Goal: Task Accomplishment & Management: Manage account settings

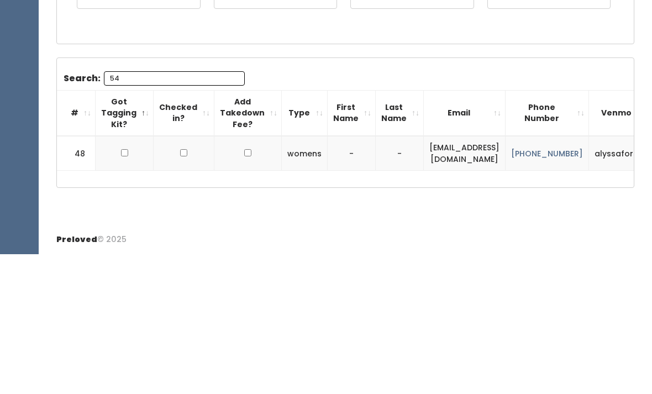
type input "5"
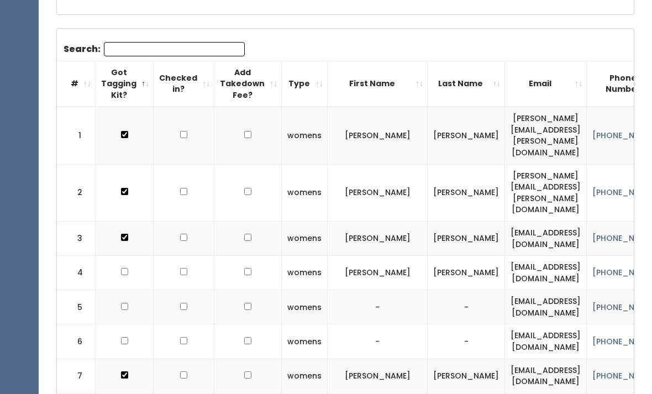
scroll to position [331, 0]
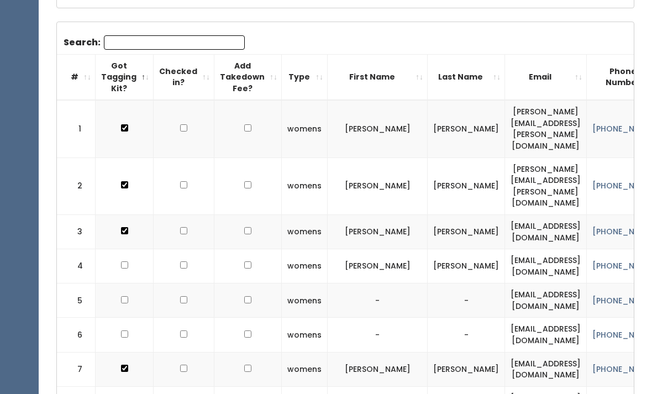
click at [134, 36] on input "Search:" at bounding box center [174, 43] width 141 height 14
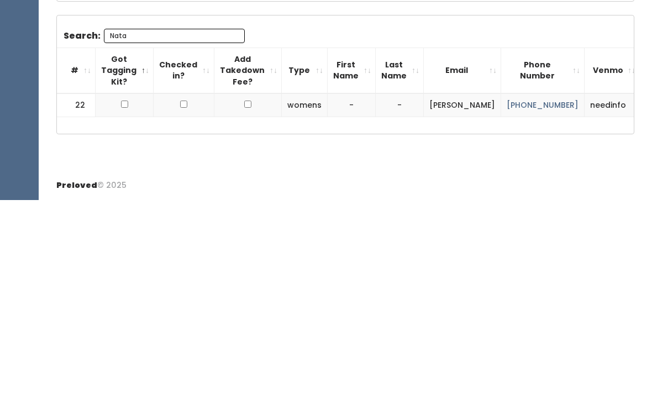
scroll to position [153, 0]
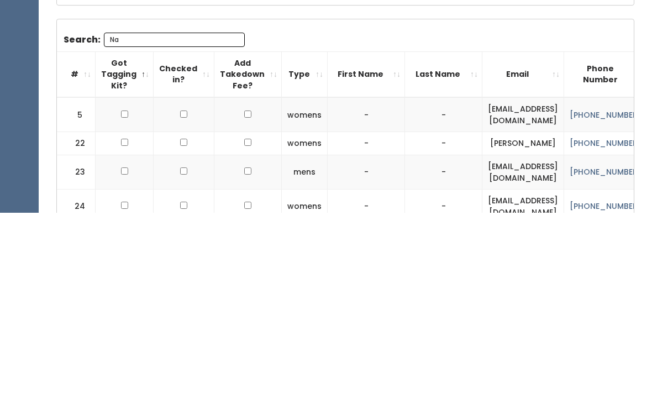
type input "N"
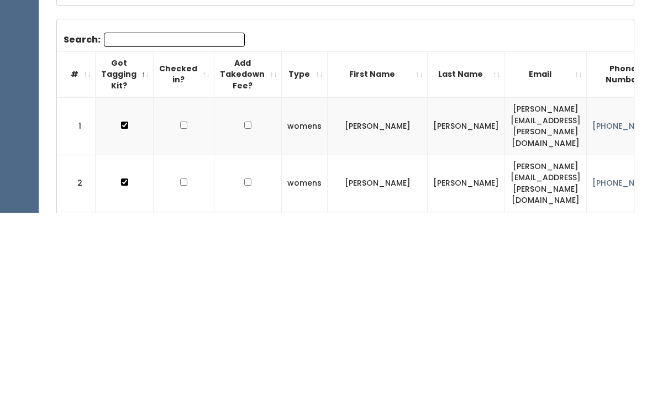
scroll to position [334, 0]
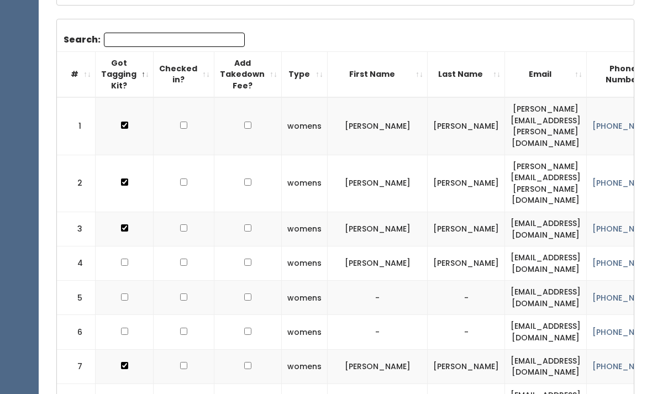
click at [111, 41] on input "Search:" at bounding box center [174, 40] width 141 height 14
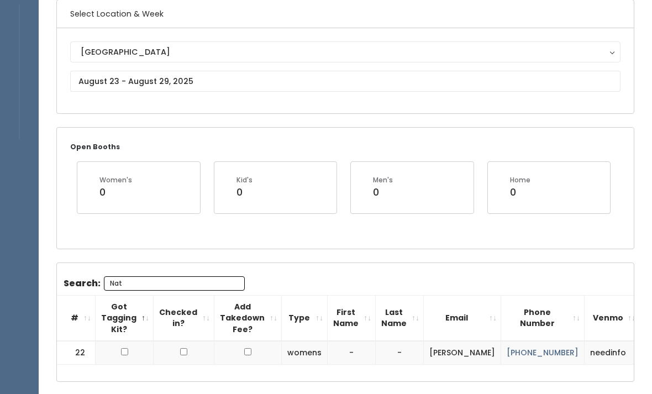
scroll to position [0, 0]
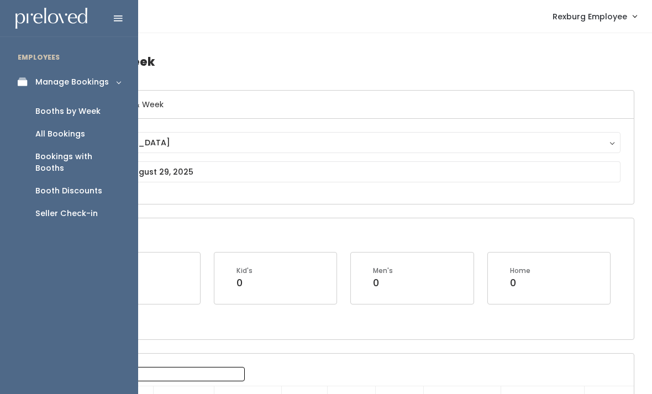
type input "Nat"
click at [98, 185] on div "Booth Discounts" at bounding box center [68, 191] width 67 height 12
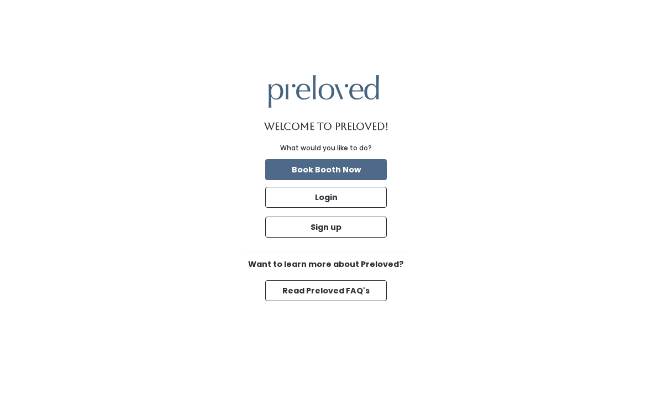
click at [364, 208] on button "Login" at bounding box center [326, 197] width 122 height 21
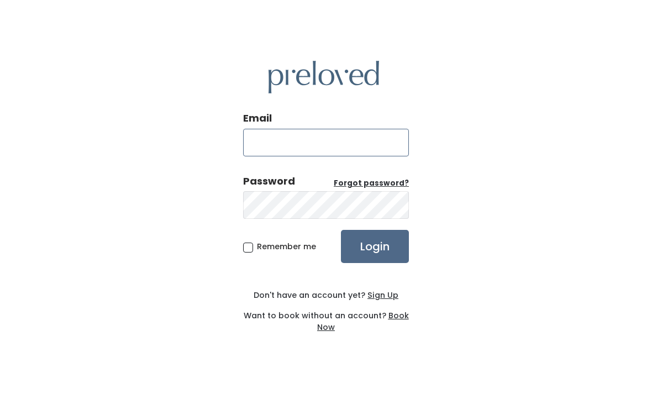
type input "rexburg.store@preloved.love"
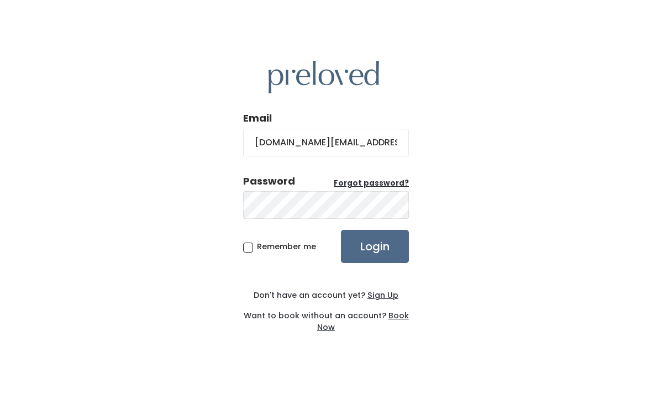
click at [375, 263] on input "Login" at bounding box center [375, 246] width 68 height 33
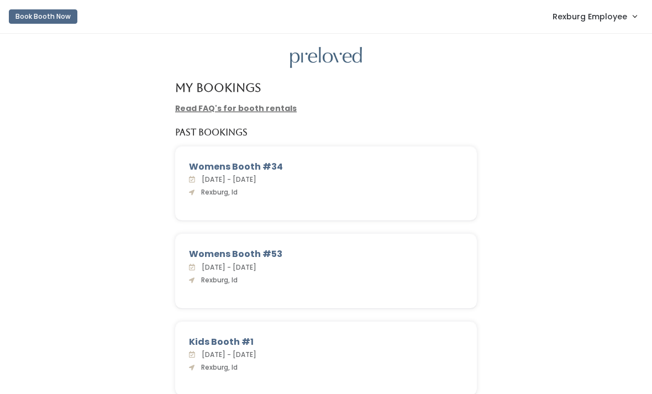
click at [623, 18] on span "Rexburg Employee" at bounding box center [590, 17] width 75 height 12
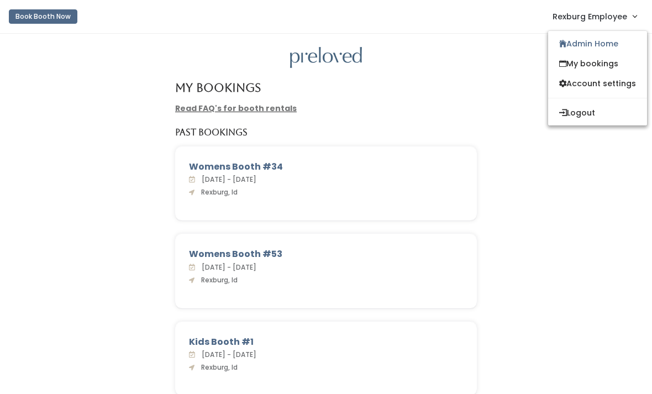
click at [597, 49] on link "Admin Home" at bounding box center [597, 44] width 99 height 20
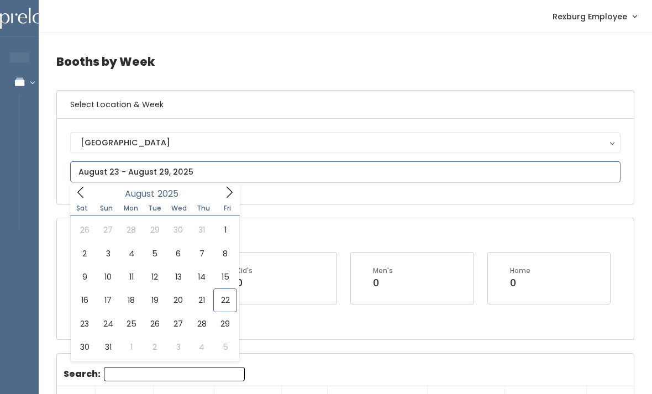
type input "[DATE] to [DATE]"
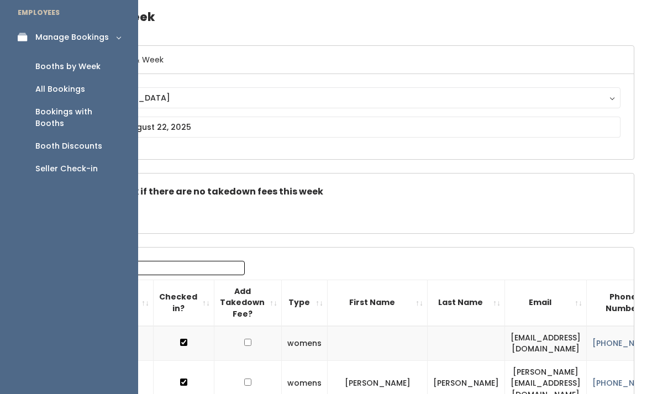
scroll to position [45, 0]
click at [57, 135] on link "Booth Discounts" at bounding box center [69, 146] width 138 height 23
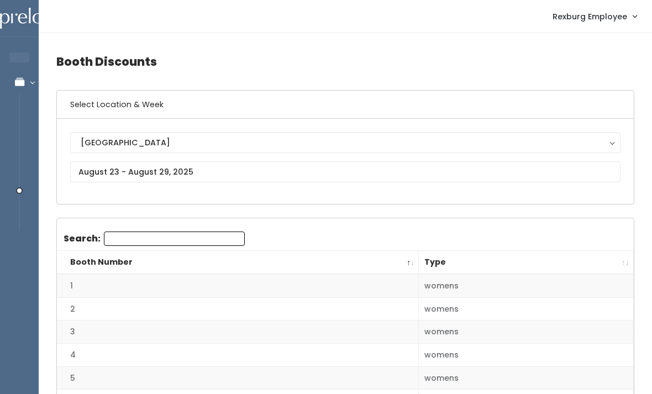
scroll to position [1, 0]
click at [107, 189] on div "[GEOGRAPHIC_DATA] [GEOGRAPHIC_DATA]" at bounding box center [345, 161] width 550 height 59
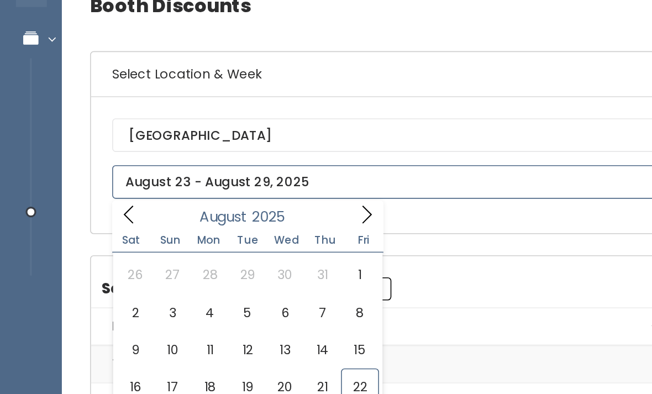
scroll to position [0, 0]
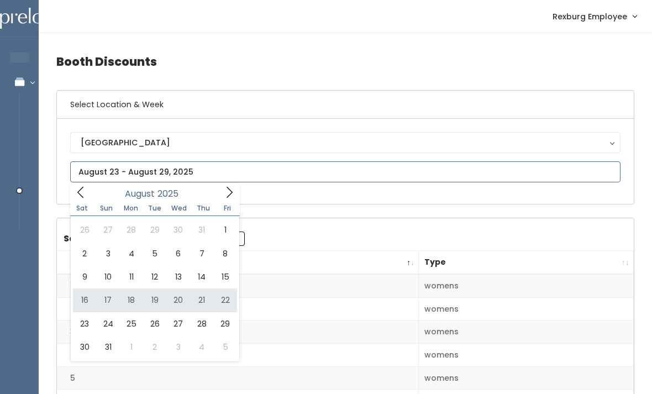
type input "August 16 to August 22"
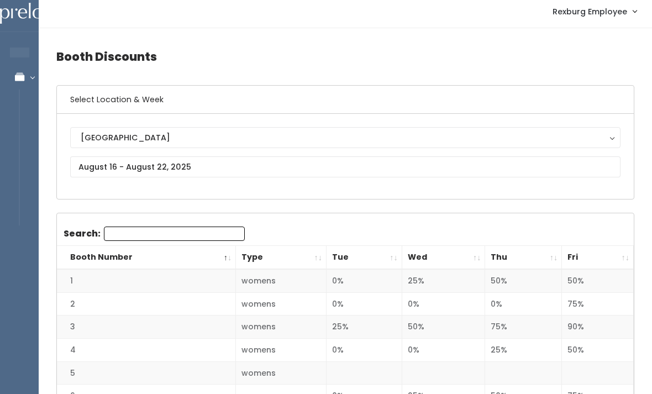
scroll to position [7, 0]
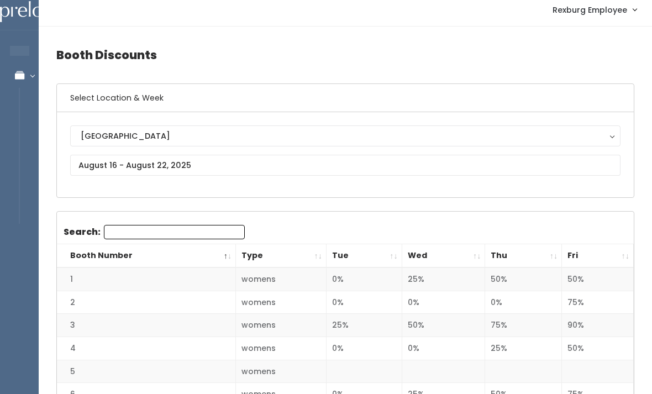
click at [28, 73] on icon at bounding box center [19, 75] width 39 height 9
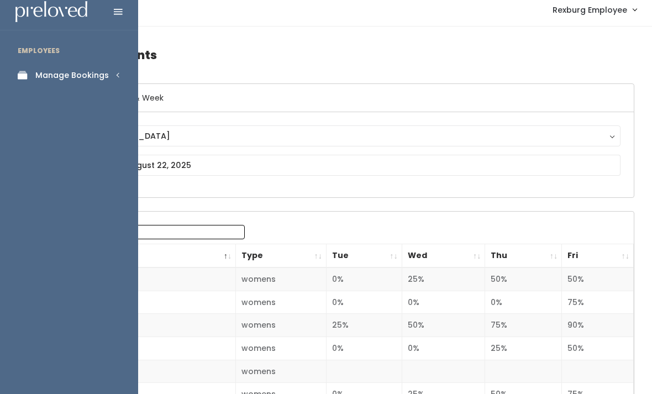
click at [110, 70] on link "Manage Bookings" at bounding box center [69, 75] width 138 height 25
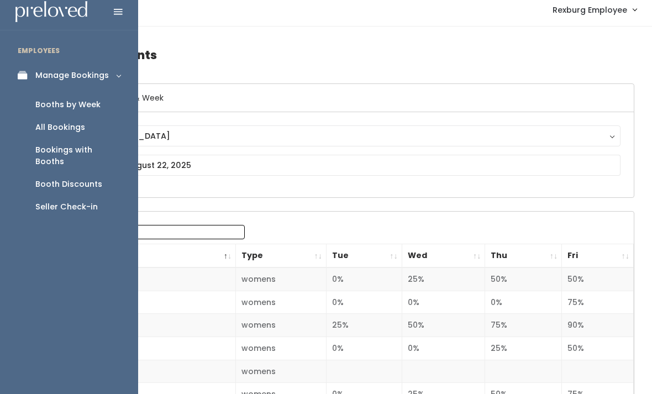
click at [98, 109] on div "Booths by Week" at bounding box center [67, 105] width 65 height 12
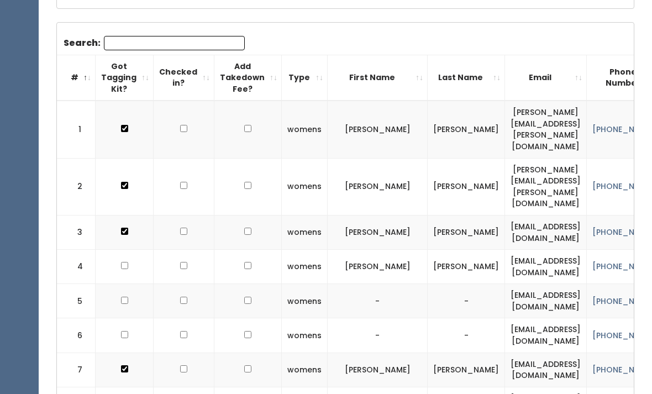
scroll to position [335, 0]
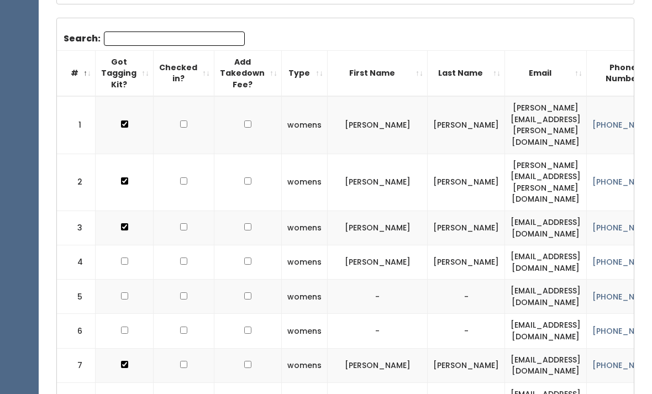
click at [216, 35] on input "Search:" at bounding box center [174, 39] width 141 height 14
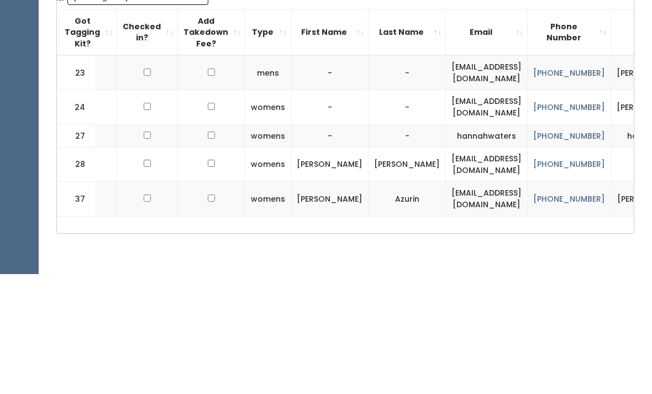
scroll to position [0, 36]
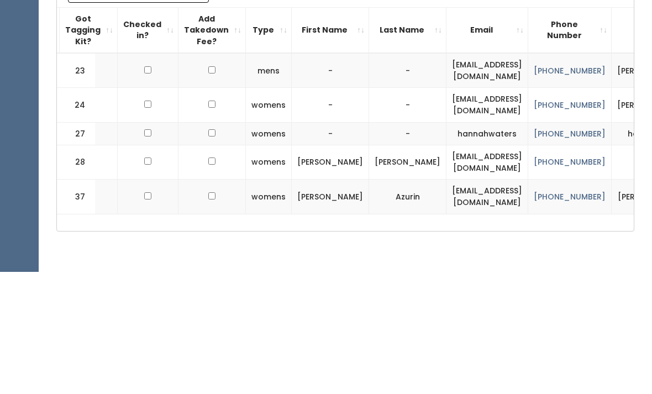
type input "[PERSON_NAME]"
click at [156, 175] on td at bounding box center [148, 192] width 61 height 35
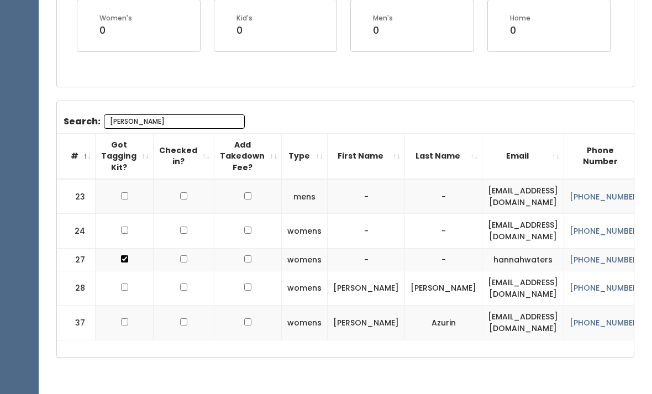
scroll to position [0, 0]
click at [125, 187] on td at bounding box center [125, 196] width 58 height 35
click at [121, 197] on input "checkbox" at bounding box center [124, 195] width 7 height 7
checkbox input "true"
click at [129, 227] on td at bounding box center [125, 231] width 58 height 34
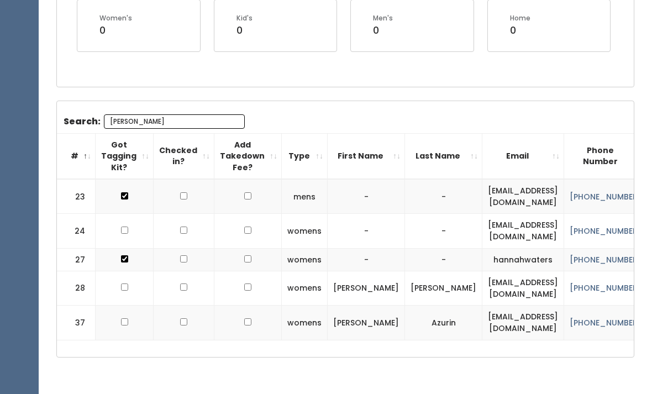
click at [137, 228] on td at bounding box center [125, 231] width 58 height 34
click at [118, 218] on td at bounding box center [125, 231] width 58 height 34
click at [127, 228] on input "checkbox" at bounding box center [124, 230] width 7 height 7
checkbox input "true"
click at [154, 106] on div "Search: Anna # Got Tagging Kit? Checked in? Add Takedown Fee? Type First Name L…" at bounding box center [345, 229] width 577 height 256
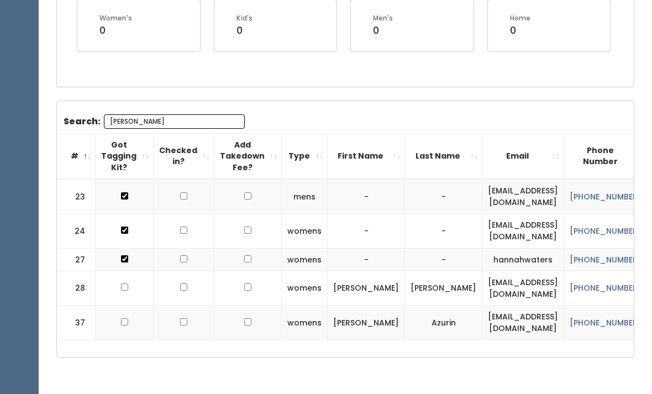
click at [180, 123] on input "[PERSON_NAME]" at bounding box center [174, 121] width 141 height 14
type input "A"
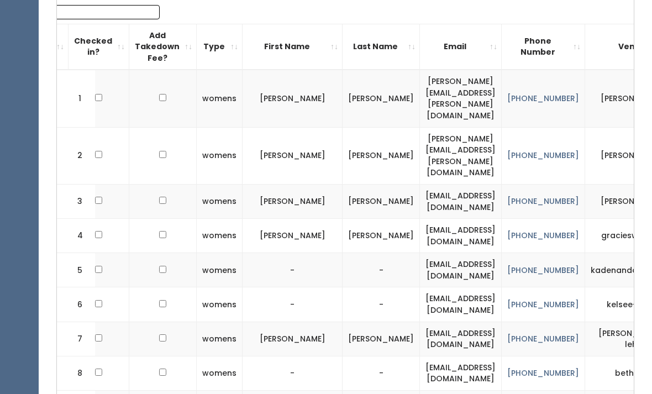
click at [75, 16] on input "Search:" at bounding box center [89, 12] width 141 height 14
type input "B"
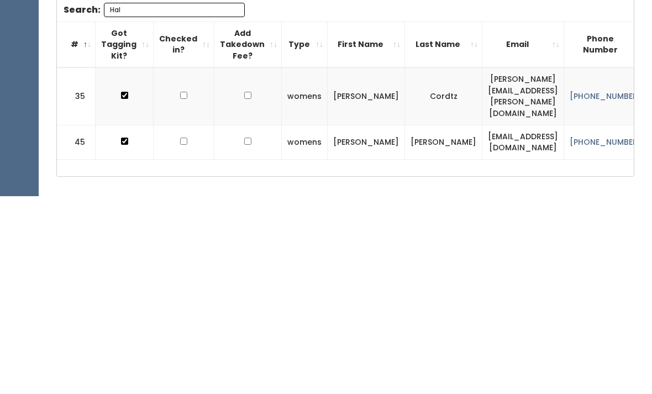
scroll to position [187, 0]
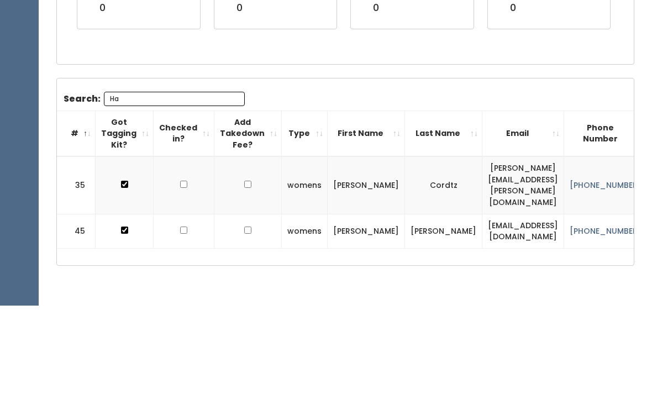
type input "H"
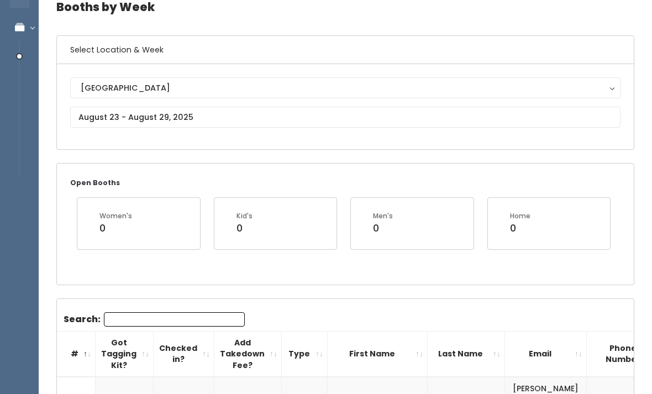
scroll to position [51, 0]
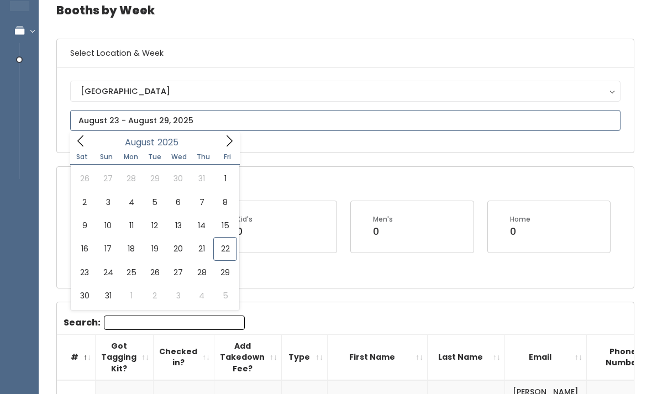
click at [239, 113] on input "text" at bounding box center [345, 120] width 550 height 21
type input "August 30 to September 5"
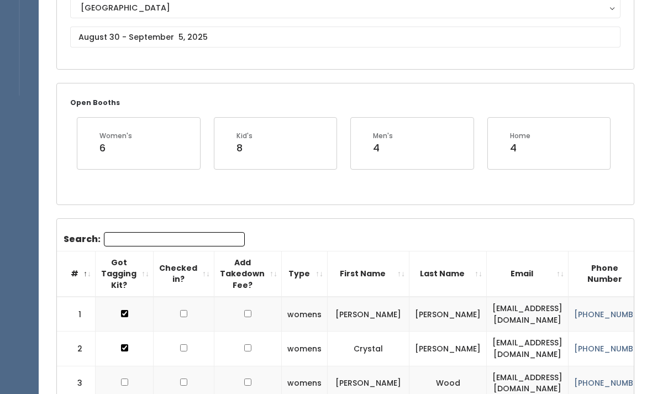
click at [138, 241] on input "Search:" at bounding box center [174, 239] width 141 height 14
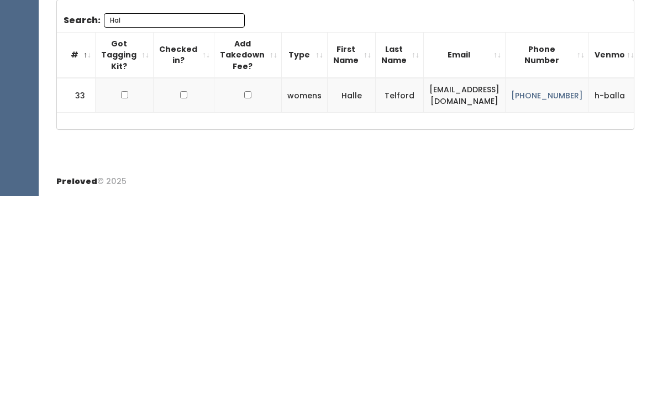
scroll to position [153, 0]
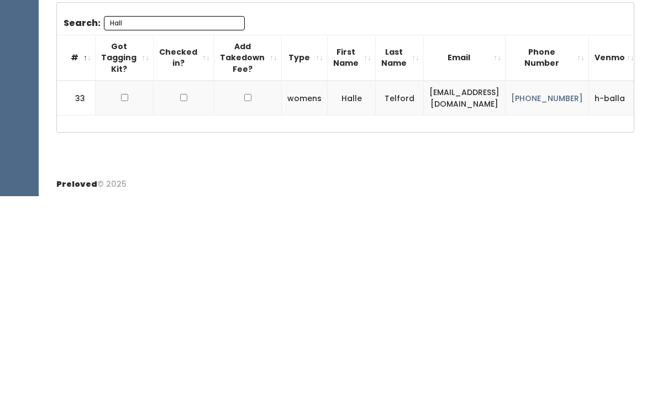
type input "Hall"
click at [127, 279] on td at bounding box center [125, 296] width 58 height 35
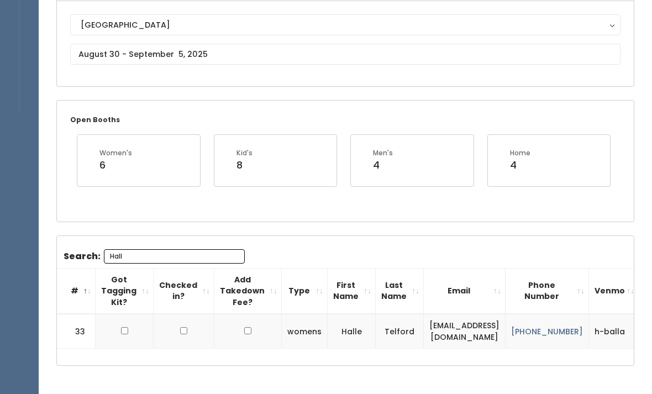
click at [121, 329] on input "checkbox" at bounding box center [124, 330] width 7 height 7
checkbox input "true"
click at [143, 254] on input "Hall" at bounding box center [174, 256] width 141 height 14
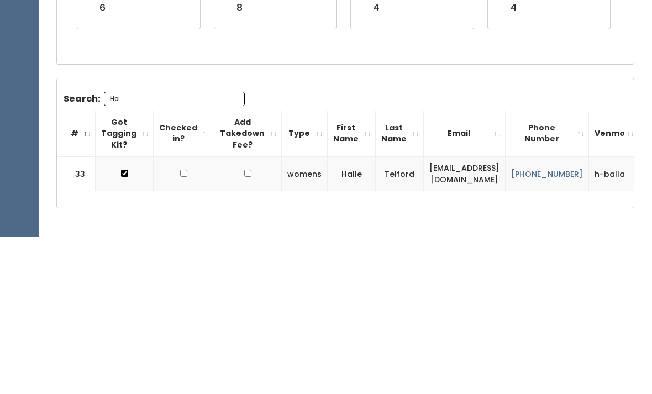
type input "H"
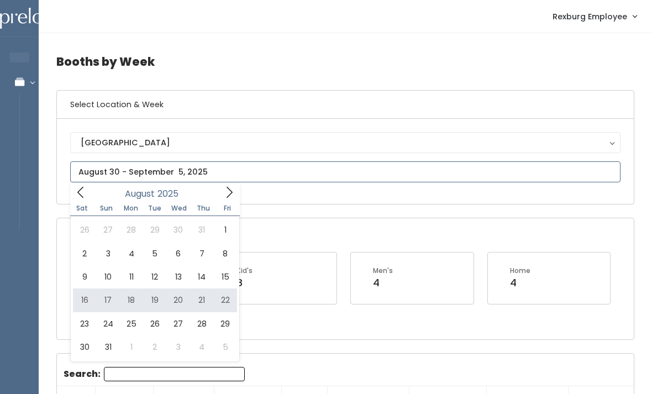
type input "August 16 to August 22"
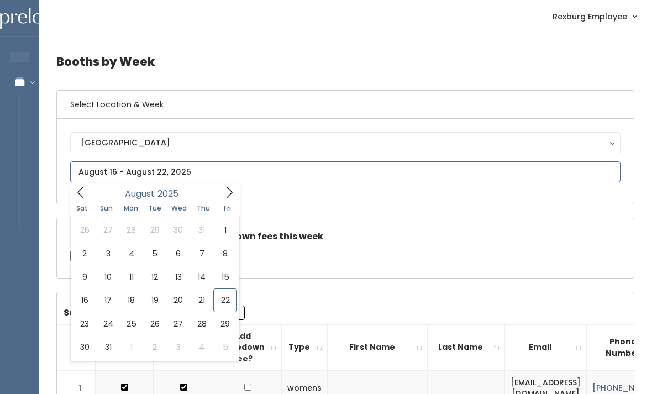
type input "[DATE] to [DATE]"
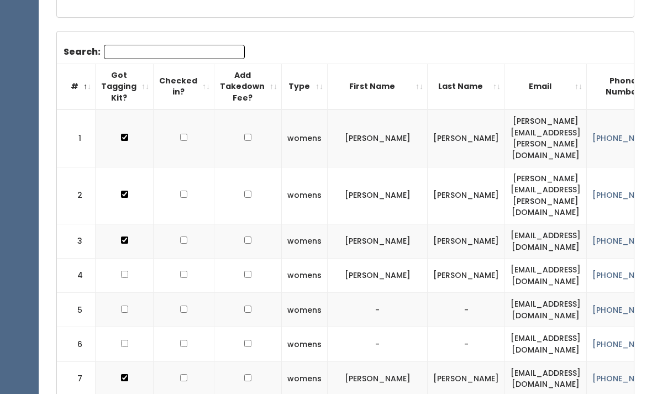
click at [124, 64] on th "Got Tagging Kit?" at bounding box center [125, 87] width 58 height 46
click at [143, 57] on input "Search:" at bounding box center [174, 52] width 141 height 14
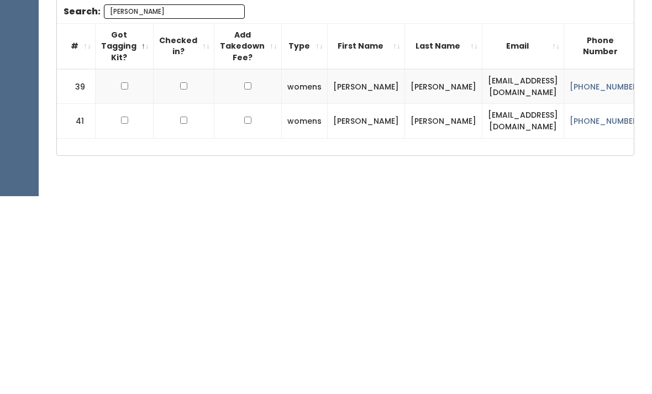
scroll to position [180, 0]
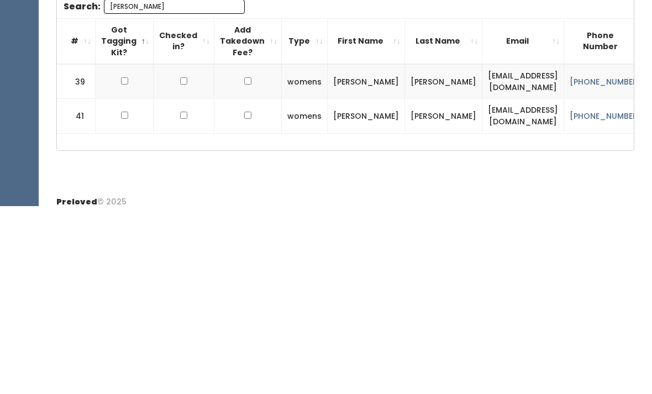
type input "Dani"
click at [121, 265] on input "checkbox" at bounding box center [124, 268] width 7 height 7
checkbox input "true"
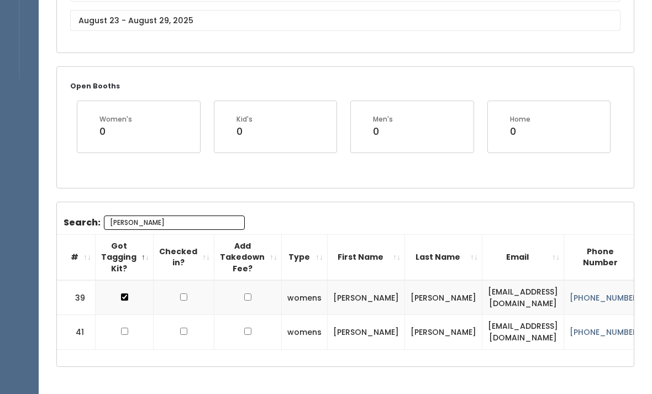
click at [164, 228] on input "Dani" at bounding box center [174, 223] width 141 height 14
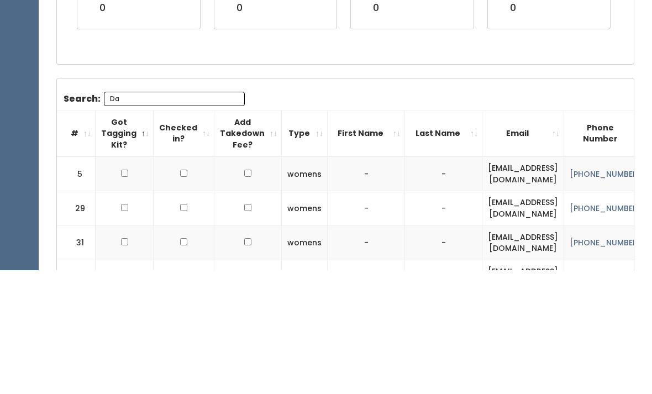
type input "D"
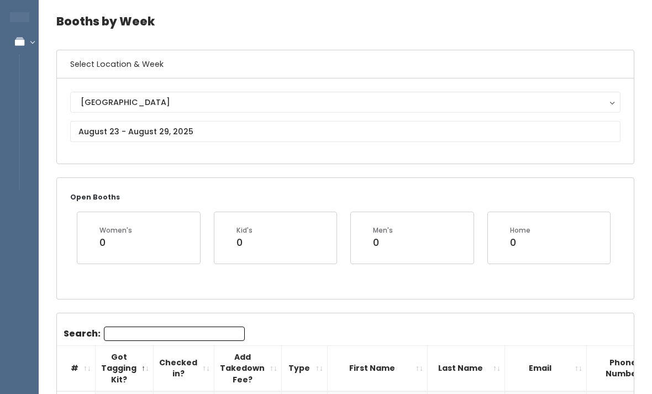
scroll to position [0, 0]
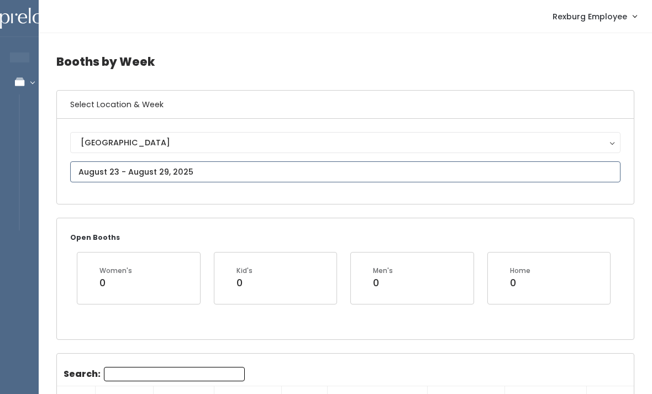
click at [95, 166] on input "text" at bounding box center [345, 171] width 550 height 21
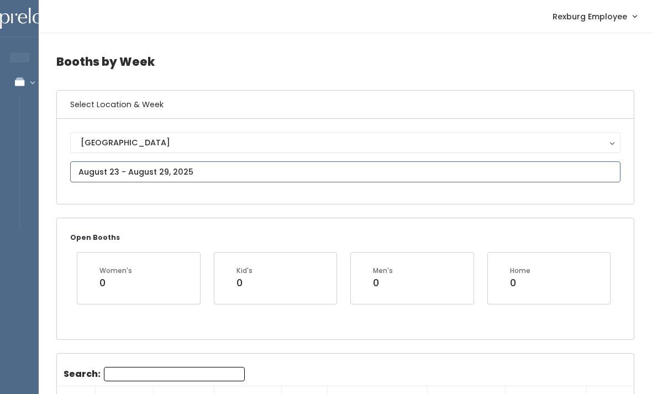
click at [573, 181] on input "text" at bounding box center [345, 171] width 550 height 21
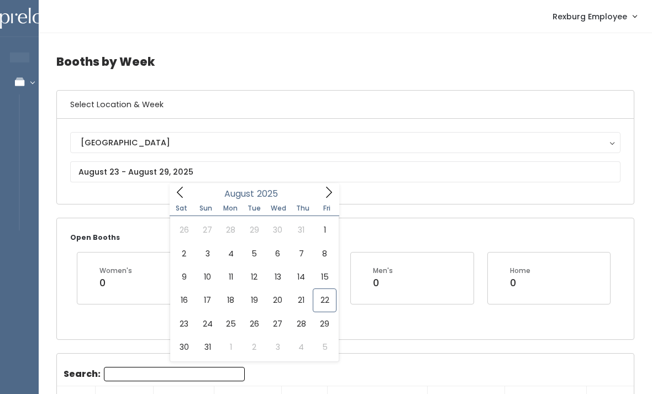
click at [506, 282] on div "Home 0" at bounding box center [549, 278] width 96 height 24
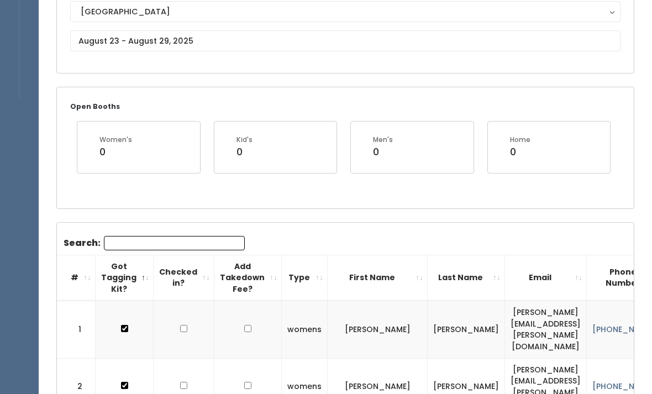
scroll to position [66, 0]
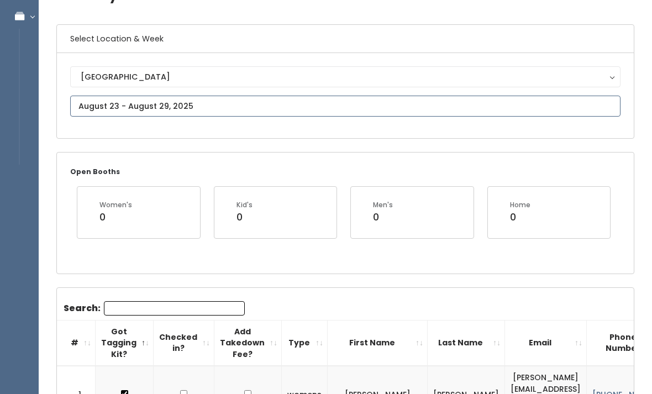
click at [505, 102] on input "text" at bounding box center [345, 106] width 550 height 21
type input "August 23 to August 29"
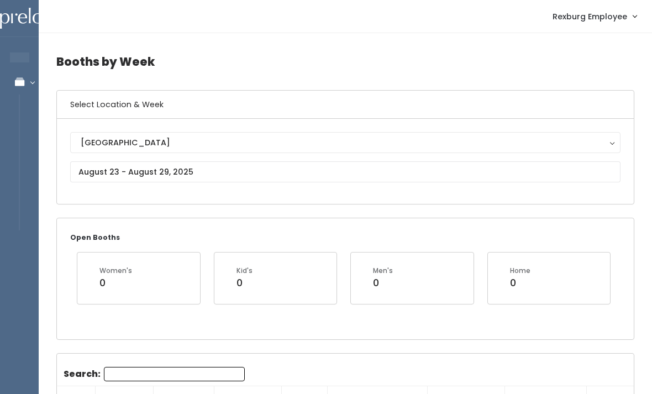
click at [219, 153] on button "[GEOGRAPHIC_DATA]" at bounding box center [345, 142] width 550 height 21
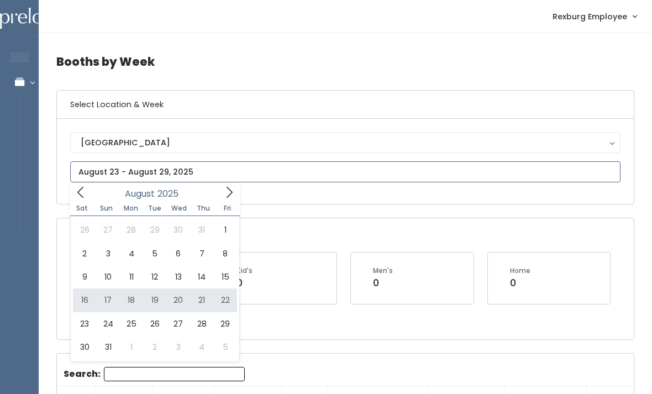
type input "August 16 to August 22"
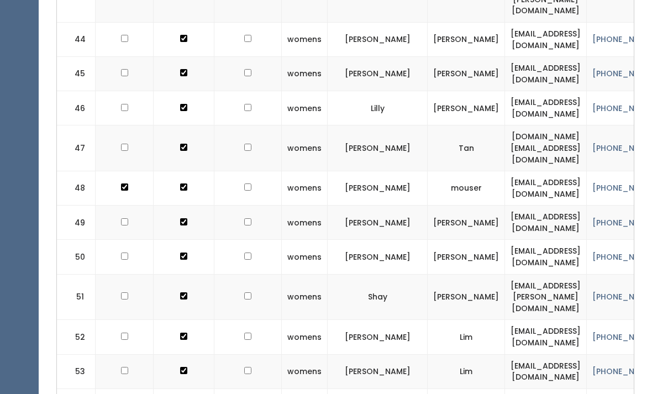
scroll to position [1917, 0]
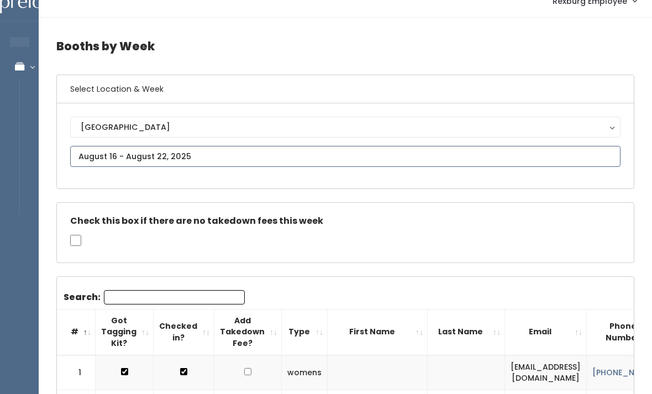
click at [446, 162] on input "text" at bounding box center [345, 156] width 550 height 21
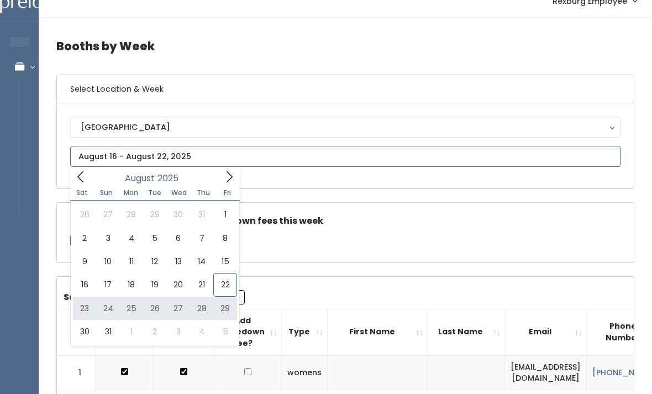
type input "August 23 to August 29"
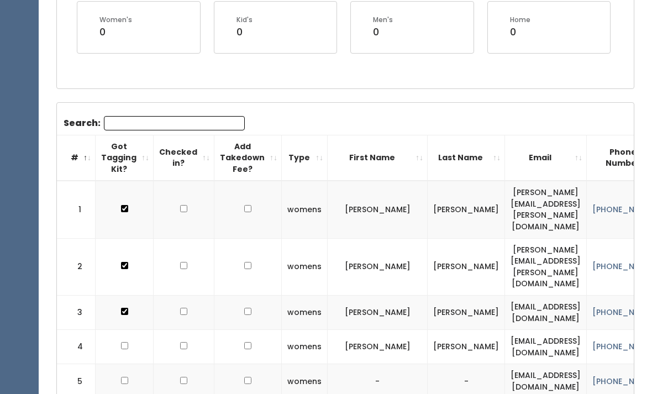
click at [119, 118] on input "Search:" at bounding box center [174, 124] width 141 height 14
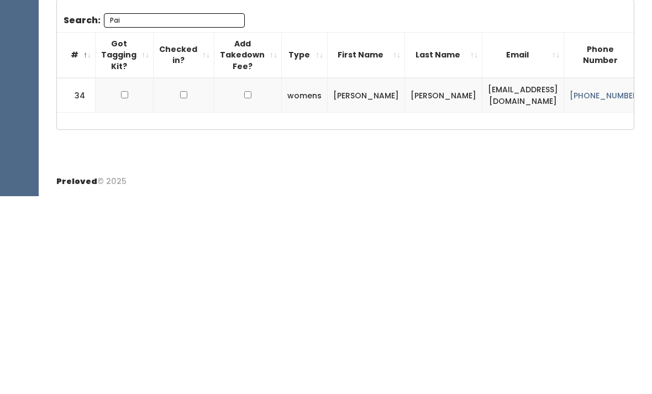
scroll to position [164, 0]
type input "Pai"
click at [121, 289] on input "checkbox" at bounding box center [124, 292] width 7 height 7
checkbox input "true"
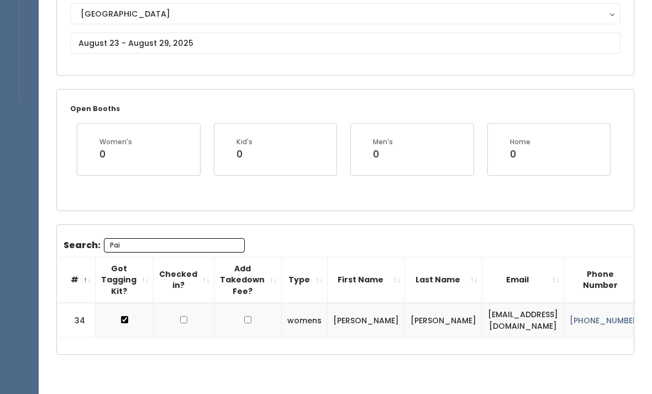
click at [148, 241] on input "Pai" at bounding box center [174, 245] width 141 height 14
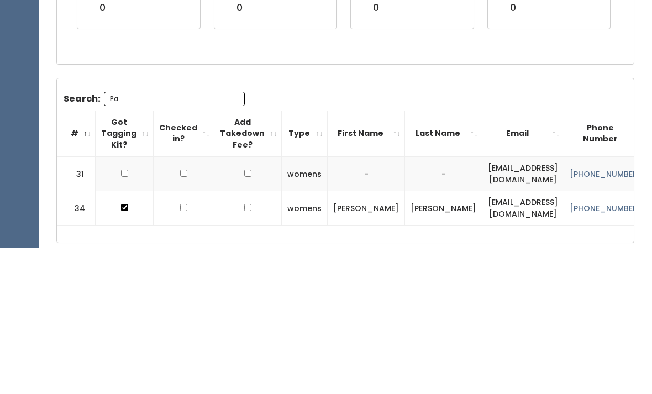
type input "P"
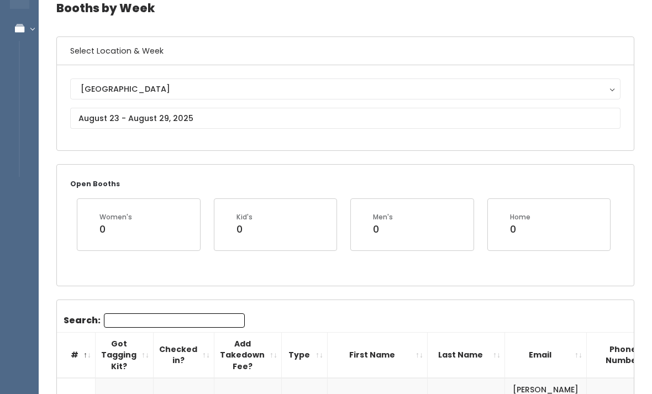
scroll to position [0, 0]
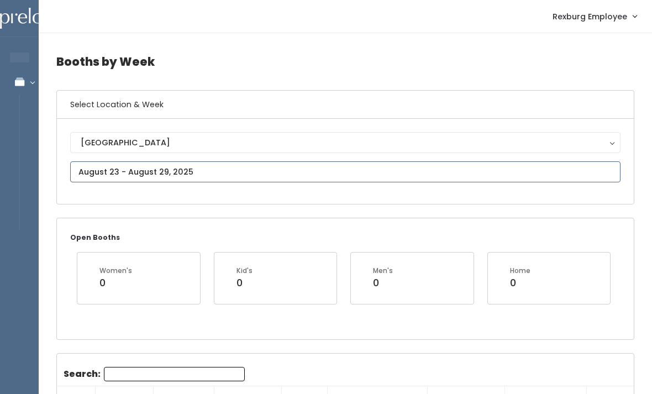
click at [478, 174] on input "text" at bounding box center [345, 171] width 550 height 21
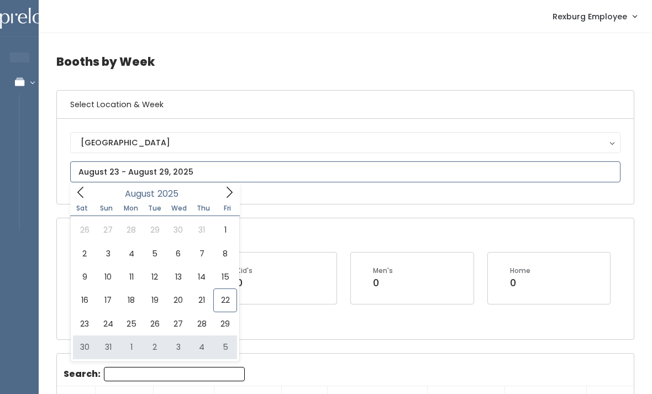
type input "August 30 to September 5"
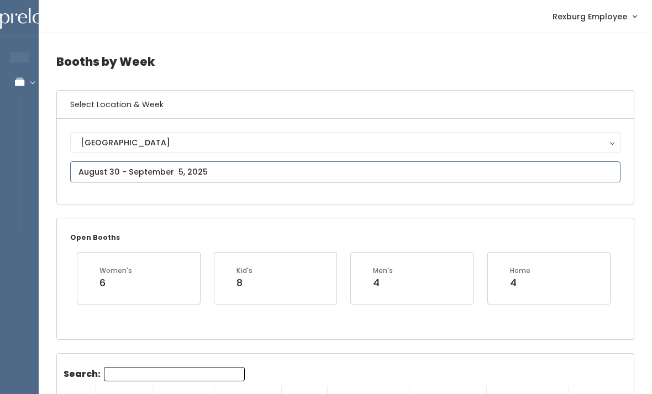
click at [312, 171] on input "text" at bounding box center [345, 171] width 550 height 21
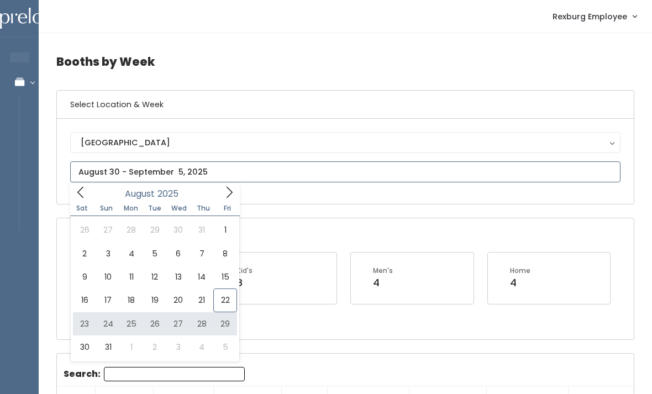
type input "[DATE] to [DATE]"
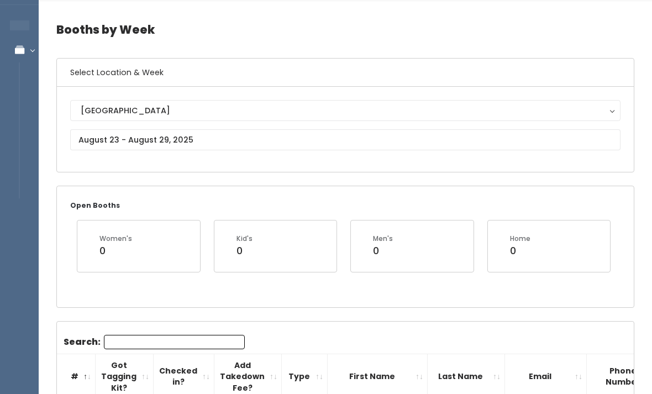
scroll to position [33, 0]
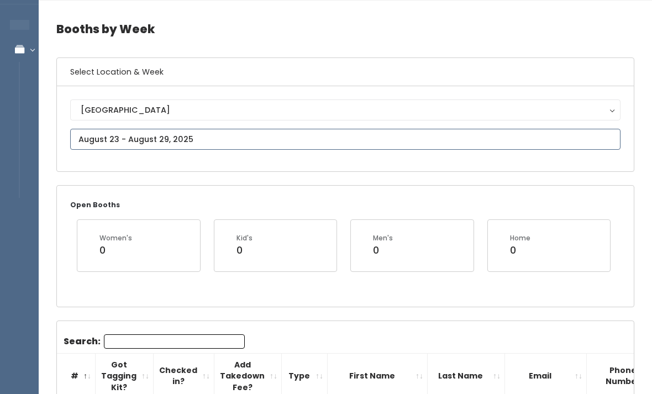
click at [277, 144] on input "text" at bounding box center [345, 139] width 550 height 21
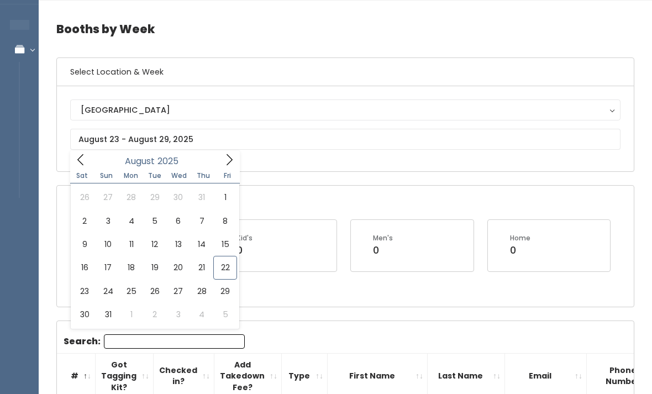
click at [424, 211] on div "Open Booths Women's 0 Kid's 0 Men's 0 Home 0" at bounding box center [345, 246] width 577 height 120
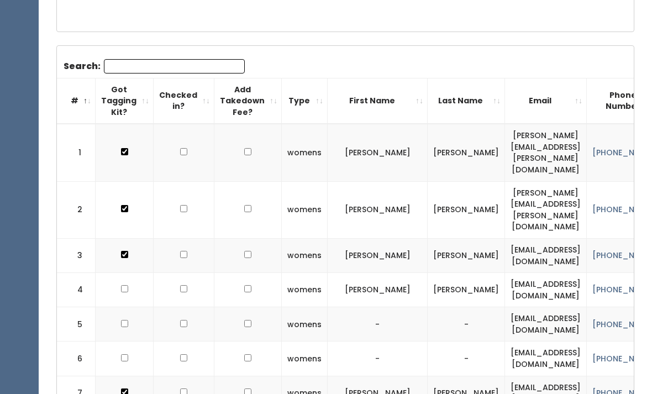
scroll to position [305, 0]
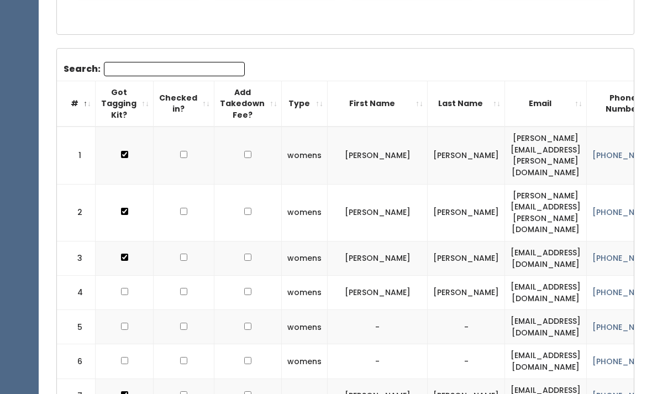
click at [139, 62] on input "Search:" at bounding box center [174, 69] width 141 height 14
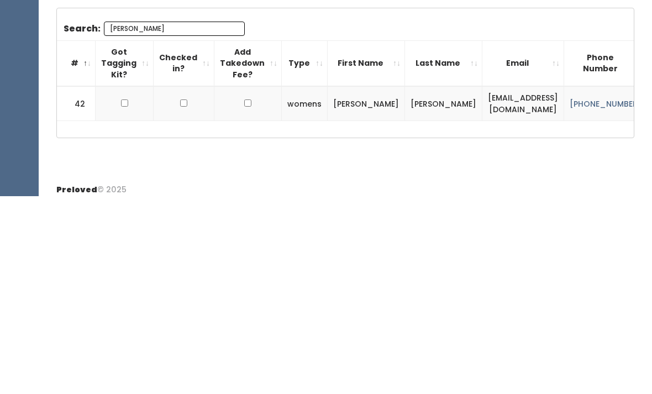
scroll to position [153, 0]
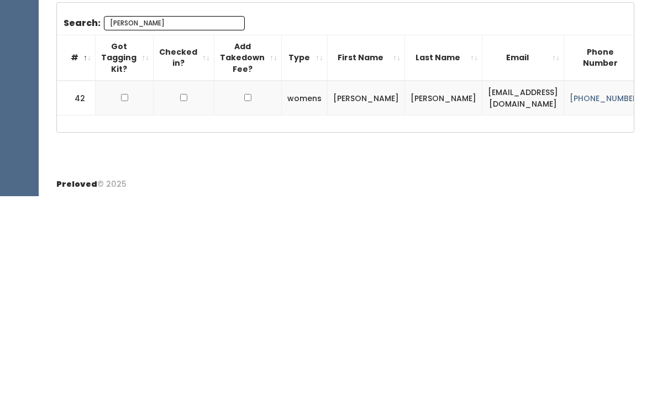
type input "Mel"
click at [123, 292] on input "checkbox" at bounding box center [124, 295] width 7 height 7
checkbox input "true"
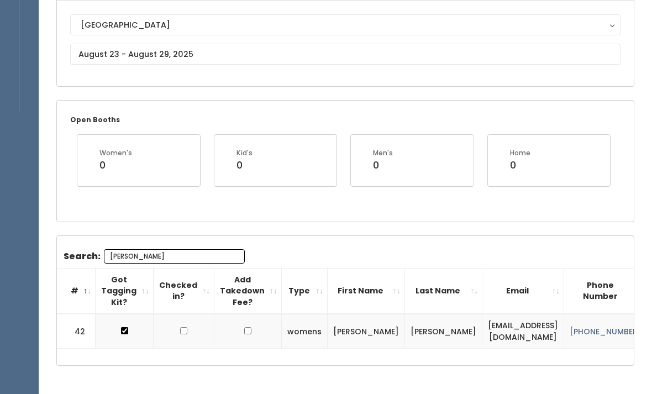
click at [141, 257] on input "Mel" at bounding box center [174, 256] width 141 height 14
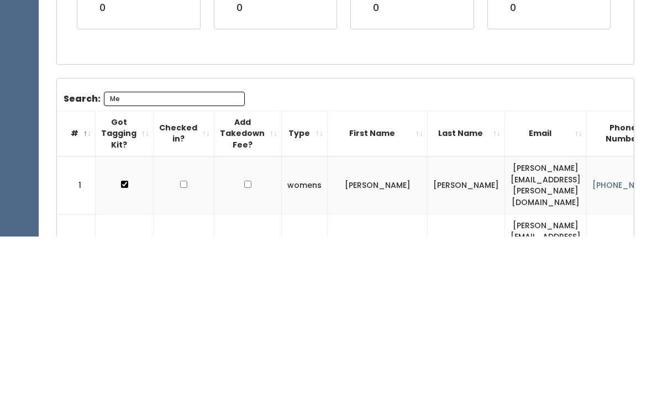
type input "M"
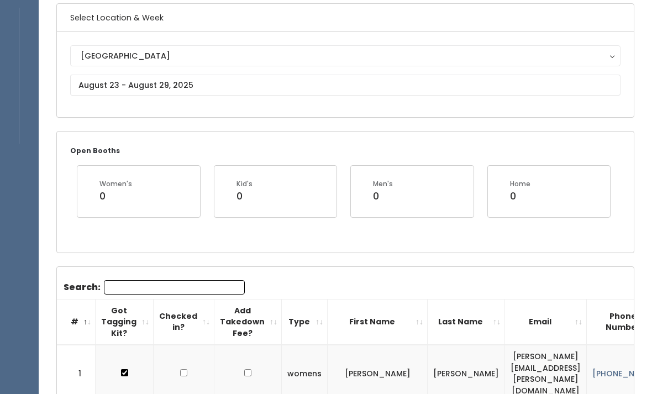
scroll to position [86, 0]
click at [128, 286] on input "Search:" at bounding box center [174, 288] width 141 height 14
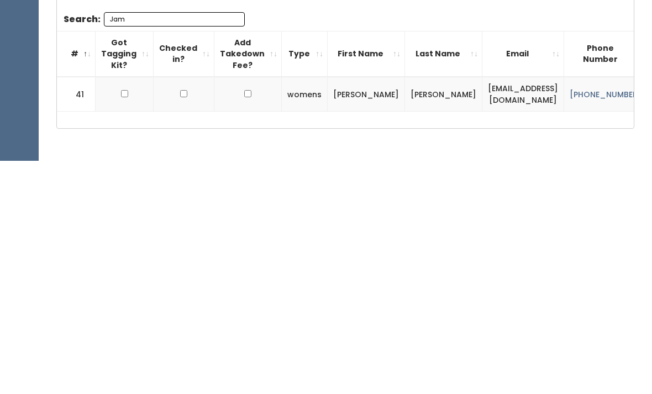
scroll to position [153, 0]
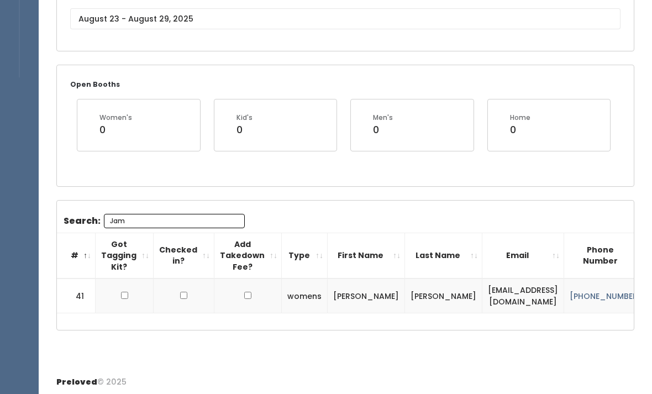
type input "Jam"
click at [121, 293] on input "checkbox" at bounding box center [124, 295] width 7 height 7
checkbox input "true"
click at [128, 223] on input "Jam" at bounding box center [174, 221] width 141 height 14
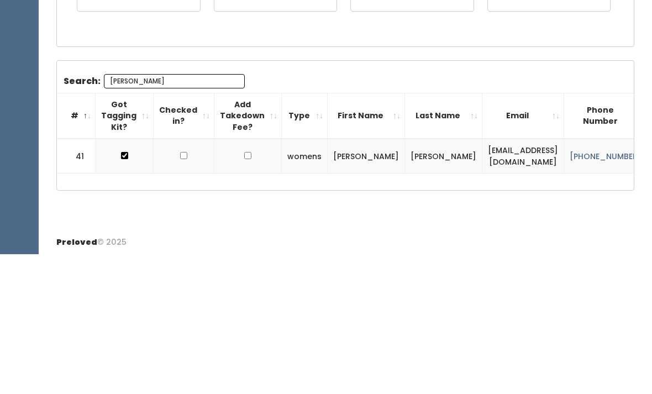
type input "J"
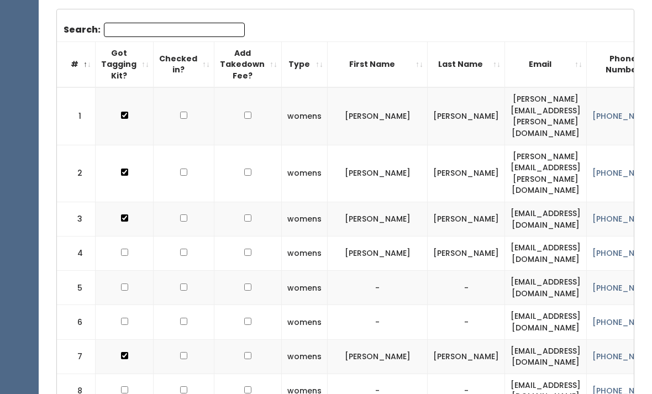
scroll to position [347, 0]
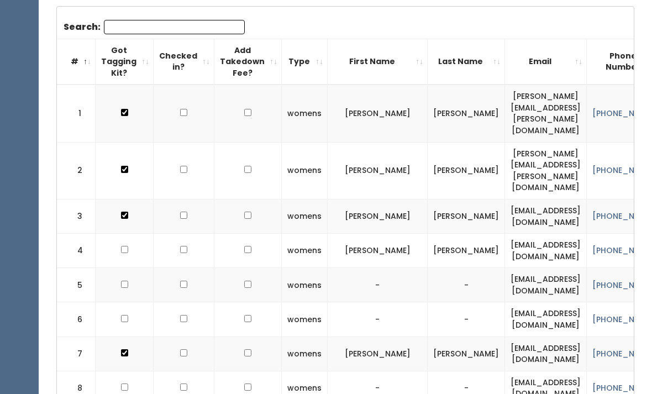
click at [215, 23] on input "Search:" at bounding box center [174, 27] width 141 height 14
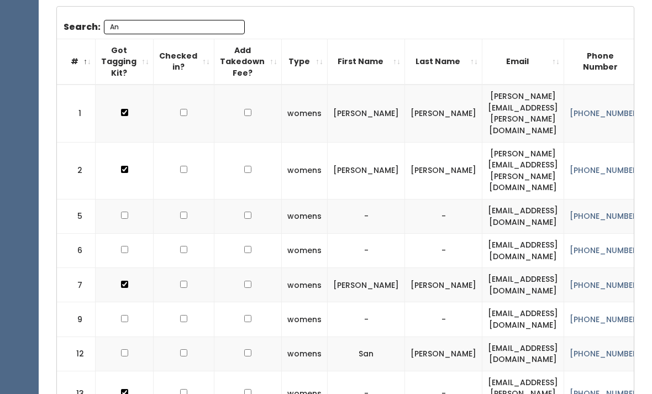
type input "A"
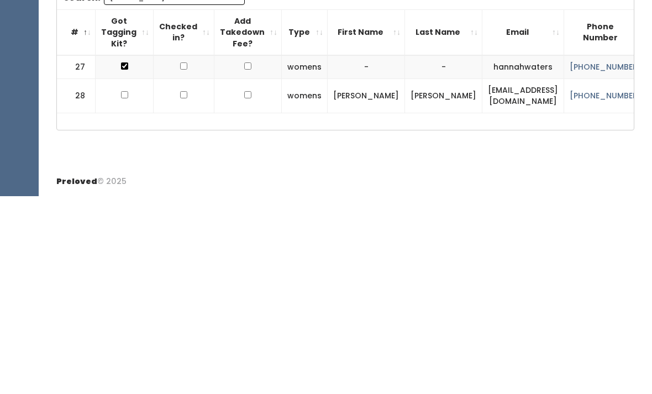
scroll to position [187, 0]
type input "Han"
click at [124, 289] on input "checkbox" at bounding box center [124, 292] width 7 height 7
checkbox input "true"
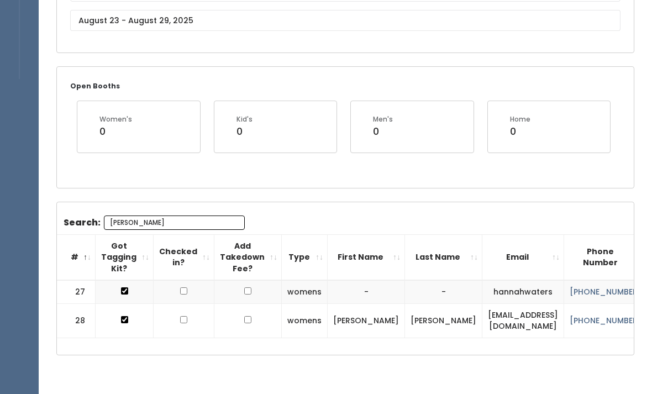
click at [181, 224] on input "Han" at bounding box center [174, 223] width 141 height 14
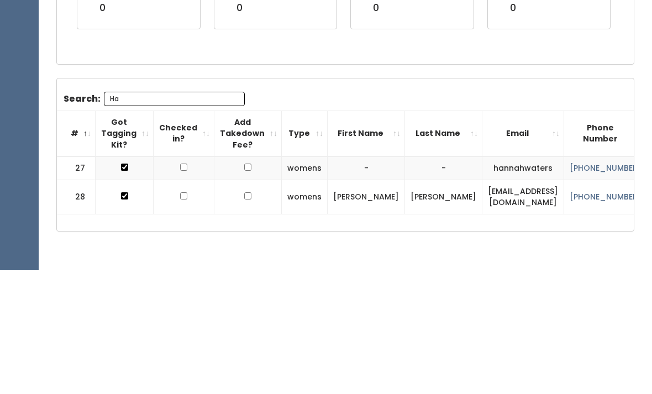
type input "H"
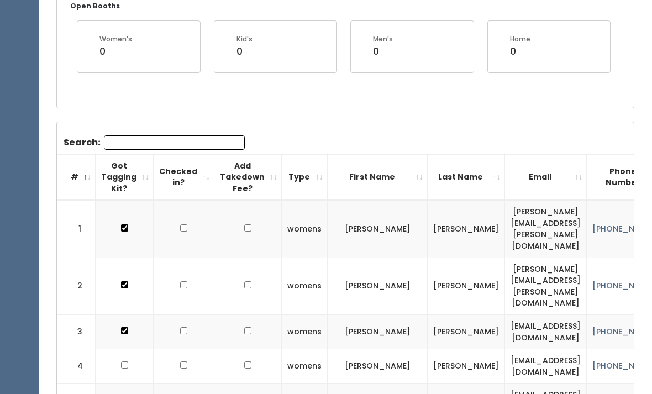
scroll to position [314, 0]
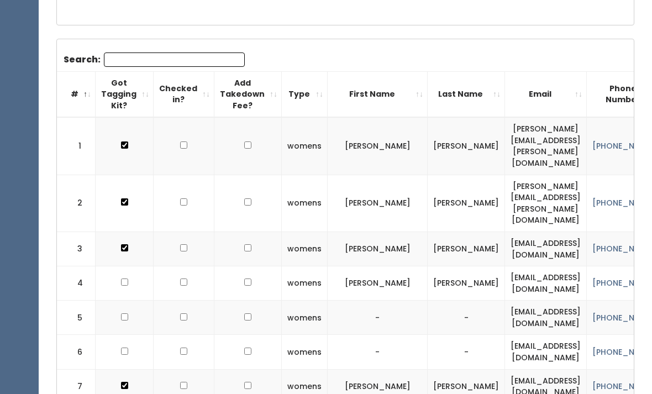
click at [198, 65] on input "Search:" at bounding box center [174, 60] width 141 height 14
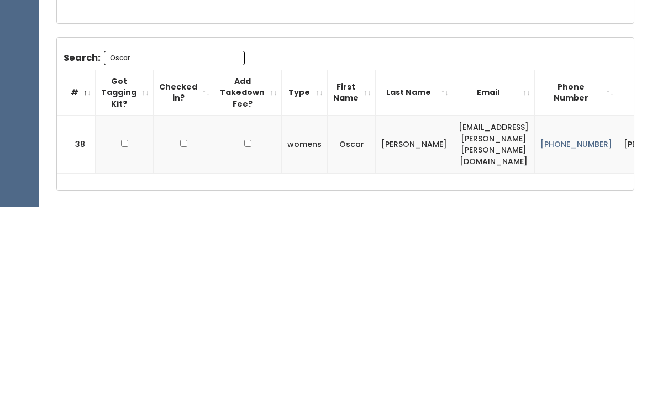
scroll to position [164, 0]
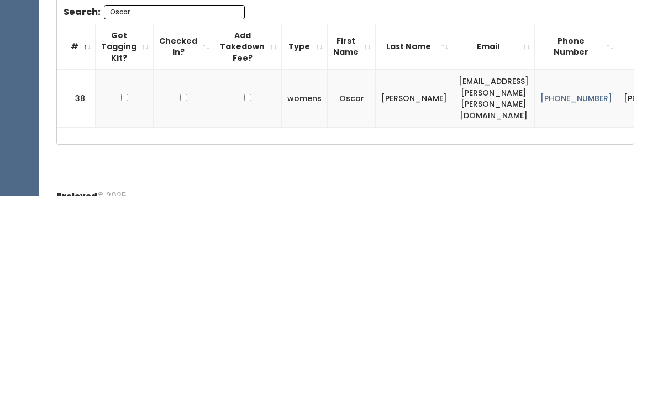
type input "Oscar"
click at [132, 267] on td at bounding box center [125, 295] width 58 height 57
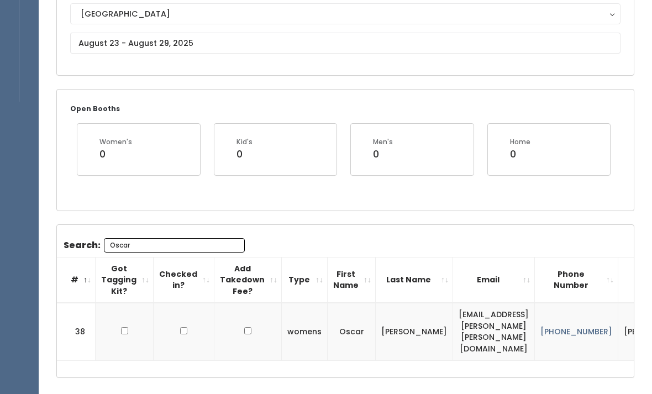
click at [138, 318] on td at bounding box center [125, 331] width 58 height 57
click at [123, 335] on td at bounding box center [125, 331] width 58 height 57
click at [125, 327] on input "checkbox" at bounding box center [124, 330] width 7 height 7
checkbox input "true"
click at [171, 239] on input "Oscar" at bounding box center [174, 245] width 141 height 14
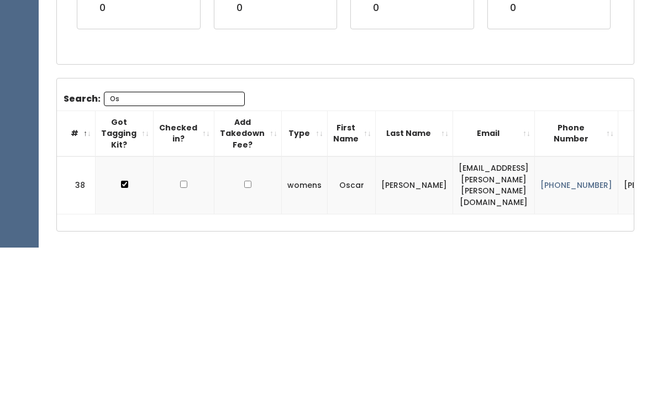
type input "O"
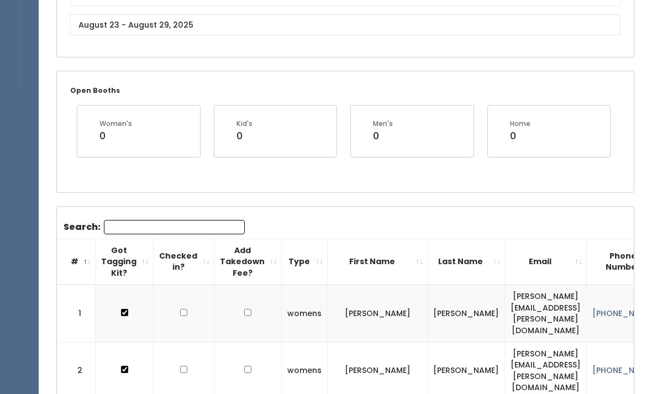
scroll to position [0, 0]
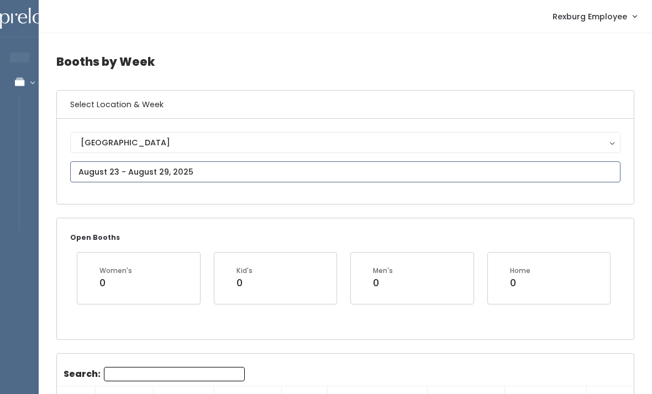
click at [246, 181] on input "text" at bounding box center [345, 171] width 550 height 21
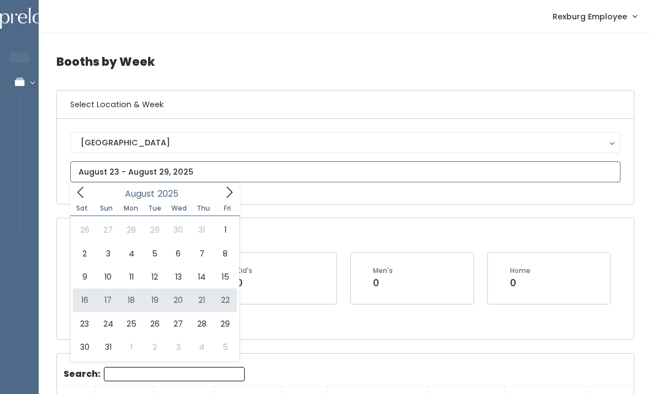
type input "August 16 to August 22"
